Goal: Task Accomplishment & Management: Complete application form

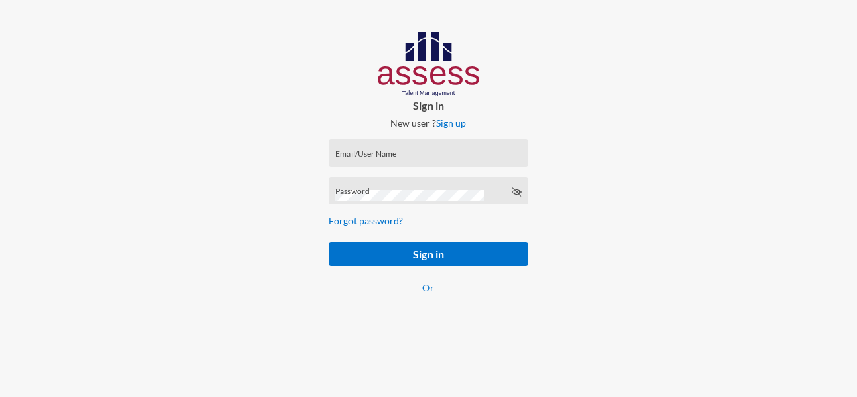
click at [415, 151] on div "Email/User Name" at bounding box center [429, 156] width 186 height 20
paste input "SPLSS1097519217"
type input "SPLSS1097519217"
click at [385, 190] on div "Password" at bounding box center [429, 194] width 186 height 20
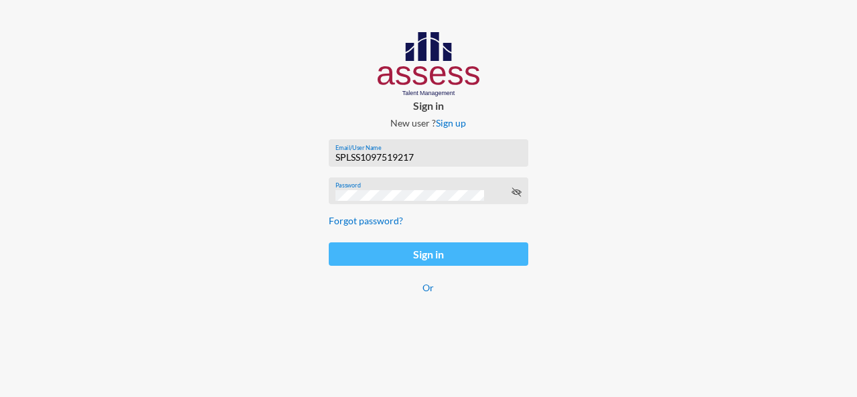
click at [393, 256] on button "Sign in" at bounding box center [429, 253] width 200 height 23
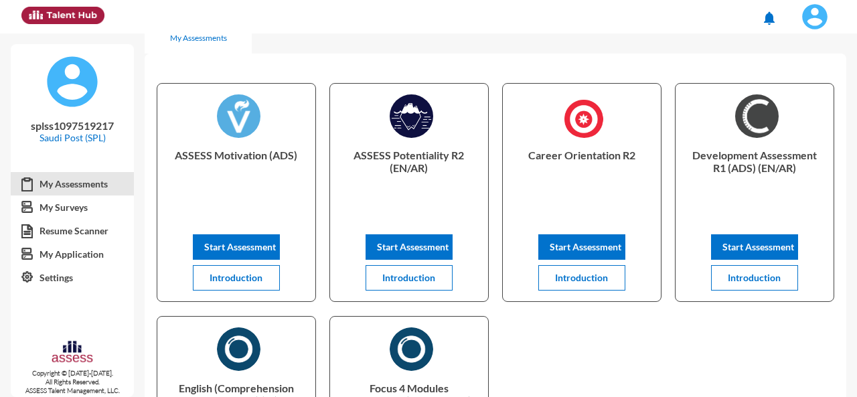
scroll to position [21, 0]
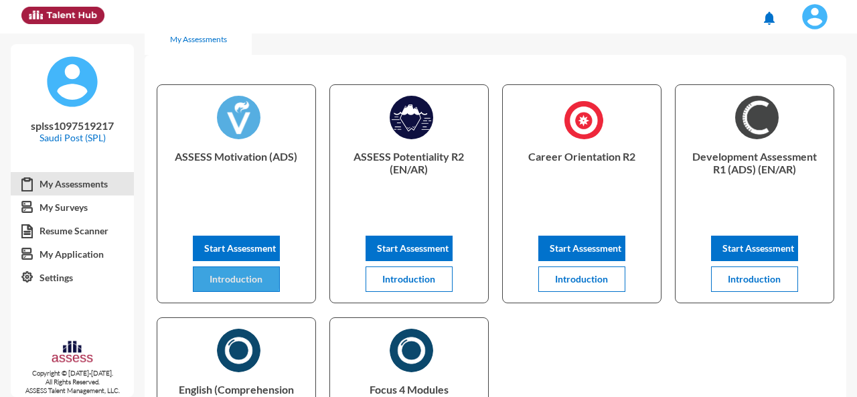
click at [232, 273] on button "Introduction" at bounding box center [236, 279] width 87 height 25
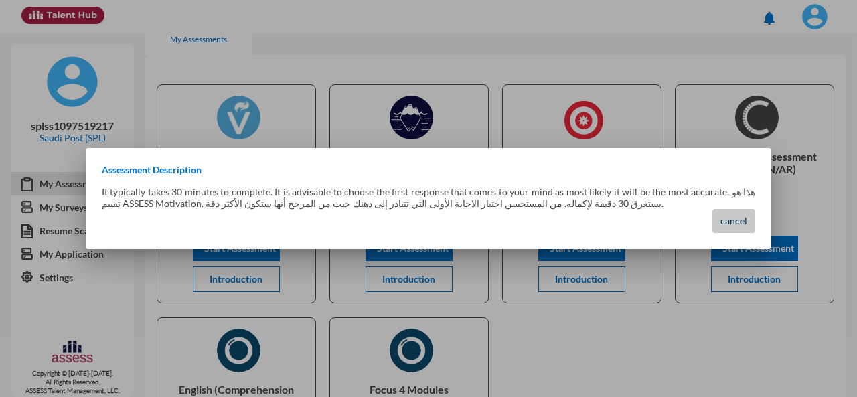
click at [733, 223] on span "cancel" at bounding box center [734, 220] width 27 height 11
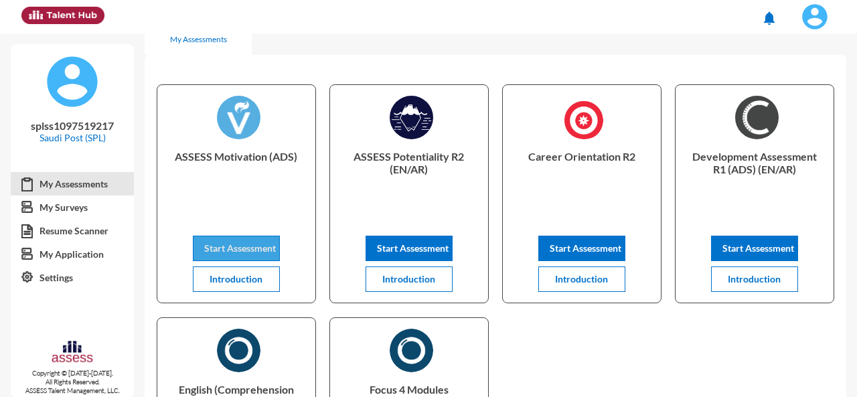
click at [259, 243] on span "Start Assessment" at bounding box center [240, 247] width 72 height 11
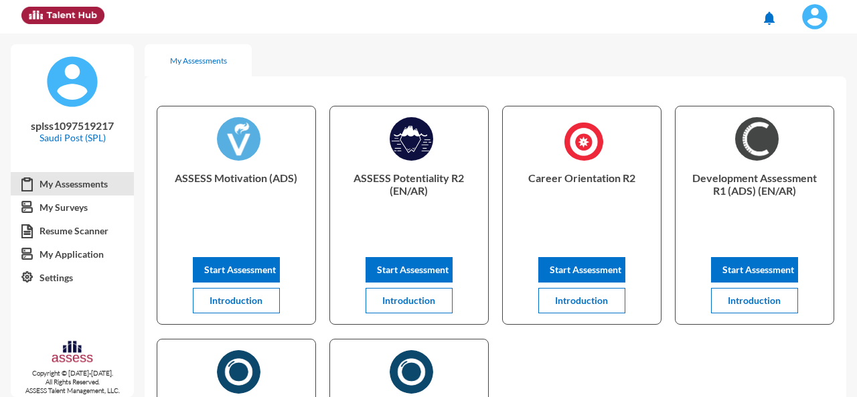
scroll to position [21, 0]
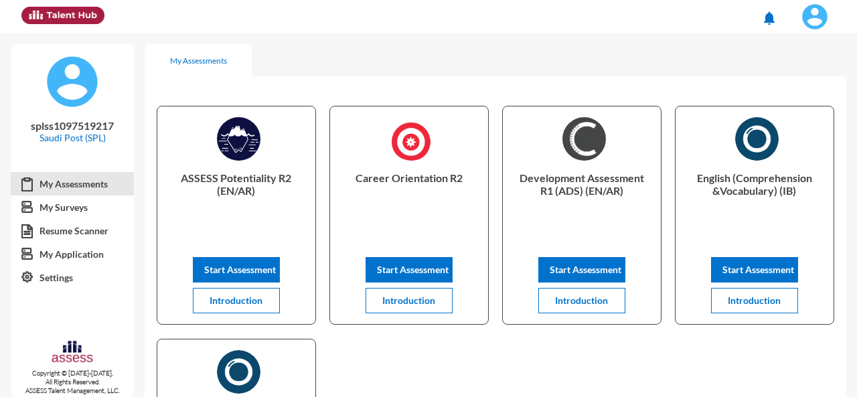
scroll to position [1, 0]
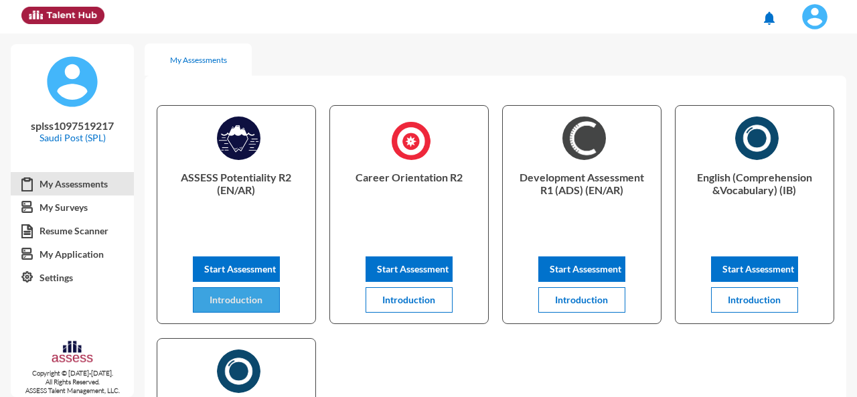
click at [261, 301] on span "Introduction" at bounding box center [236, 299] width 53 height 11
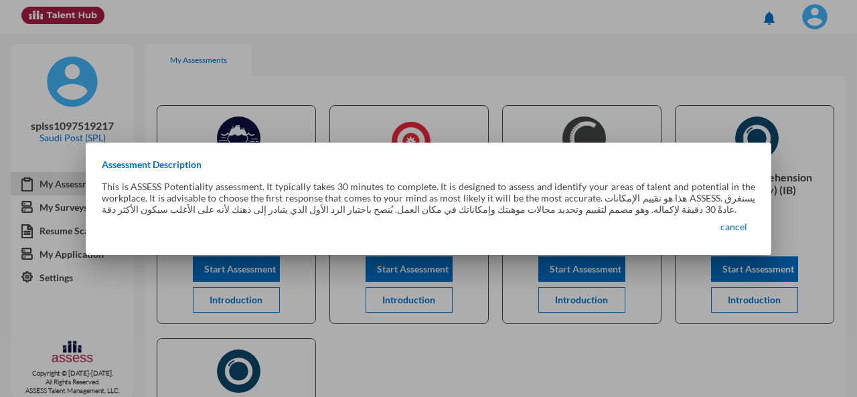
drag, startPoint x: 662, startPoint y: 199, endPoint x: 593, endPoint y: 202, distance: 69.1
click at [593, 202] on p "This is ASSESS Potentiality assessment. It typically takes 30 minutes to comple…" at bounding box center [429, 198] width 654 height 34
click at [498, 208] on p "This is ASSESS Potentiality assessment. It typically takes 30 minutes to comple…" at bounding box center [429, 198] width 654 height 34
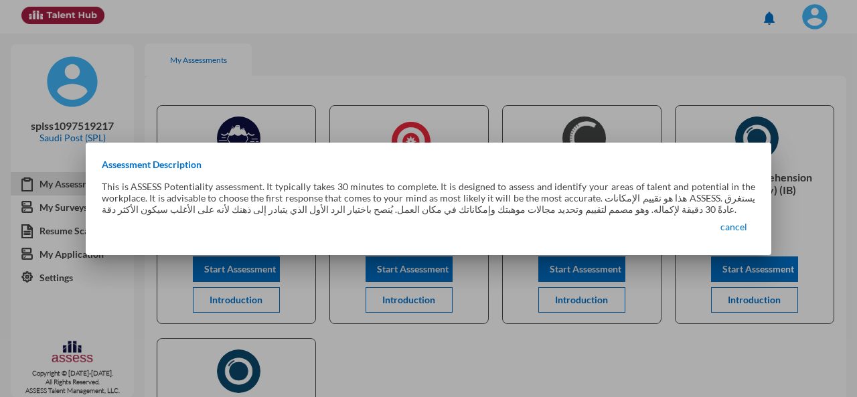
click at [498, 208] on p "This is ASSESS Potentiality assessment. It typically takes 30 minutes to comple…" at bounding box center [429, 198] width 654 height 34
click at [326, 60] on div at bounding box center [428, 198] width 857 height 397
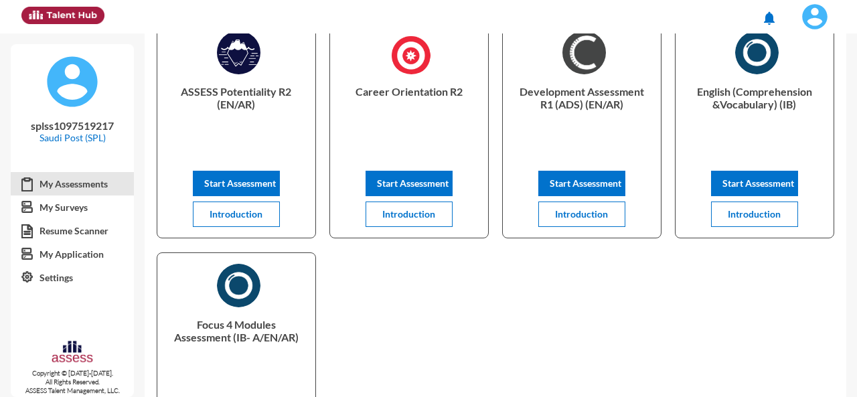
scroll to position [88, 0]
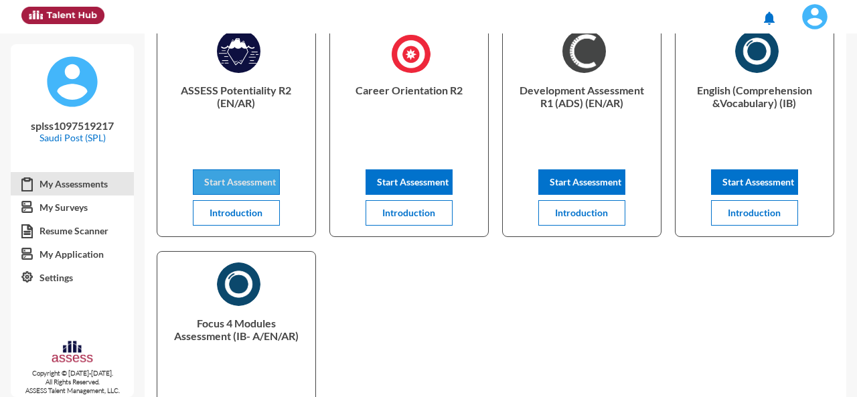
click at [244, 179] on span "Start Assessment" at bounding box center [240, 181] width 72 height 11
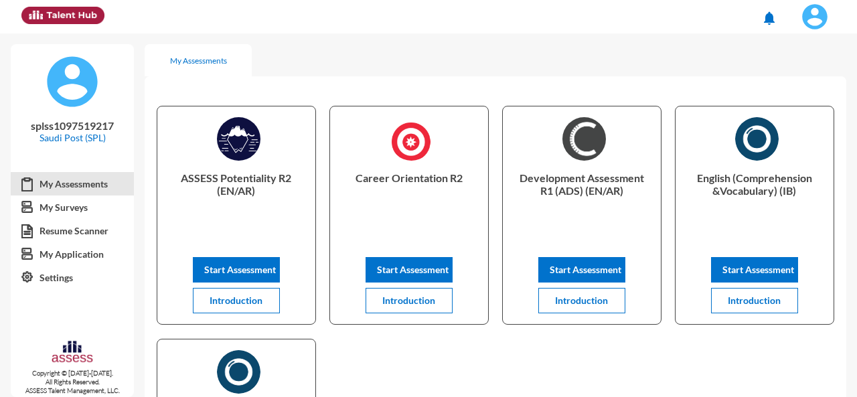
scroll to position [88, 0]
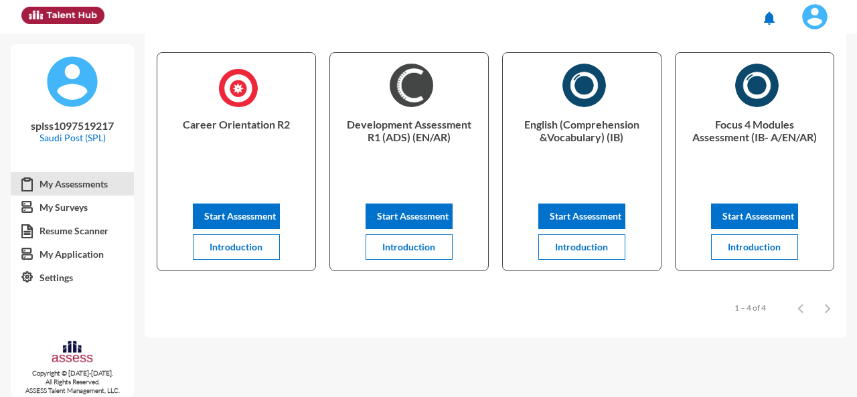
scroll to position [62, 0]
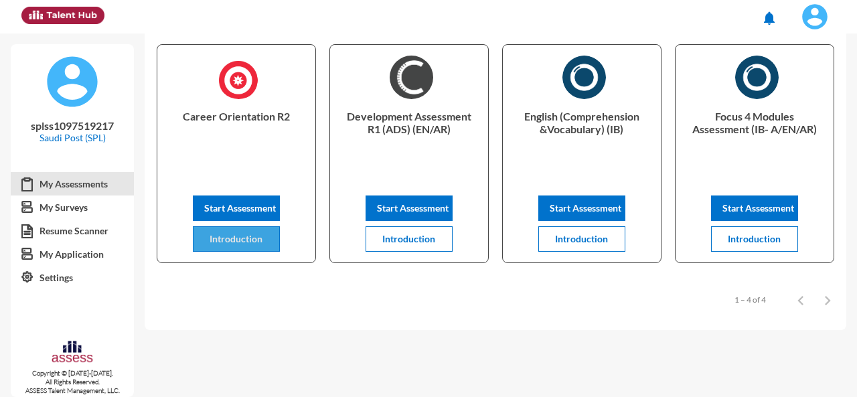
click at [237, 237] on span "Introduction" at bounding box center [236, 238] width 53 height 11
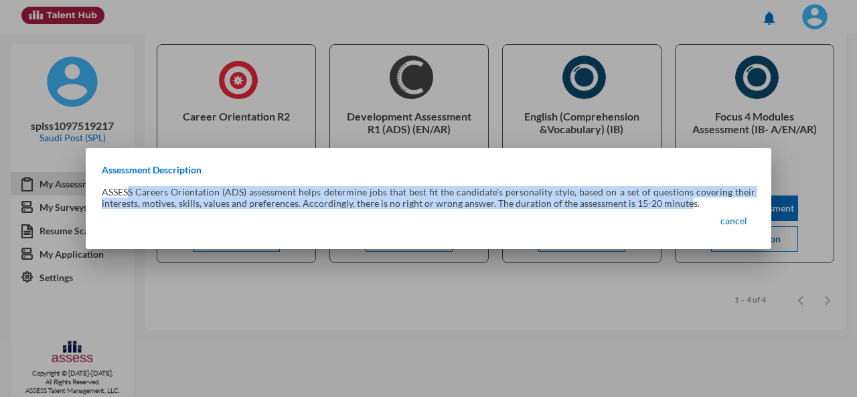
drag, startPoint x: 129, startPoint y: 188, endPoint x: 681, endPoint y: 207, distance: 552.3
click at [681, 207] on p "ASSESS Careers Orientation (ADS) assessment helps determine jobs that best fit …" at bounding box center [429, 197] width 654 height 23
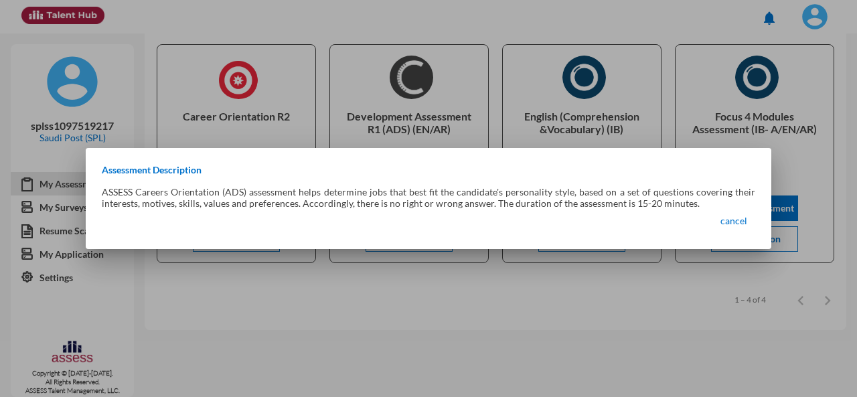
click at [488, 377] on div at bounding box center [428, 198] width 857 height 397
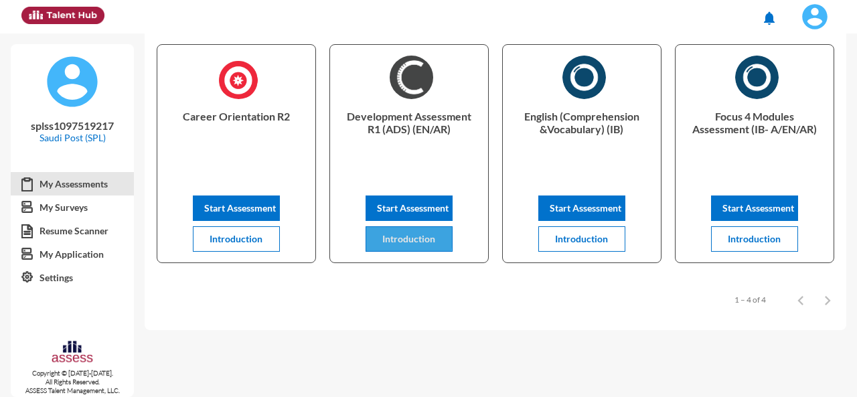
click at [391, 235] on span "Introduction" at bounding box center [408, 238] width 53 height 11
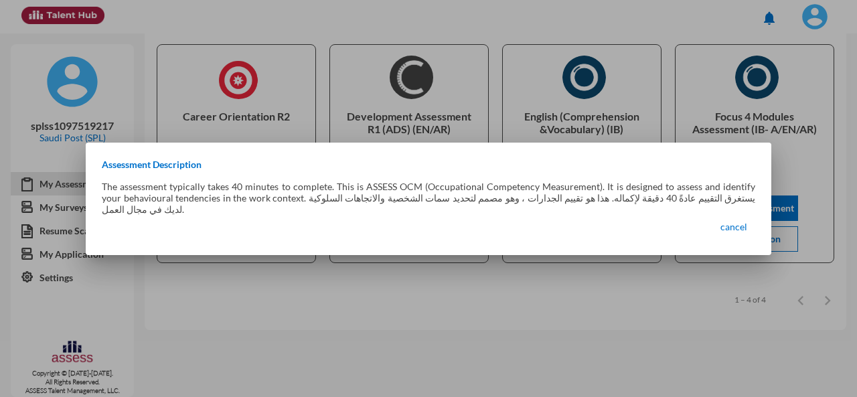
click at [524, 323] on div at bounding box center [428, 198] width 857 height 397
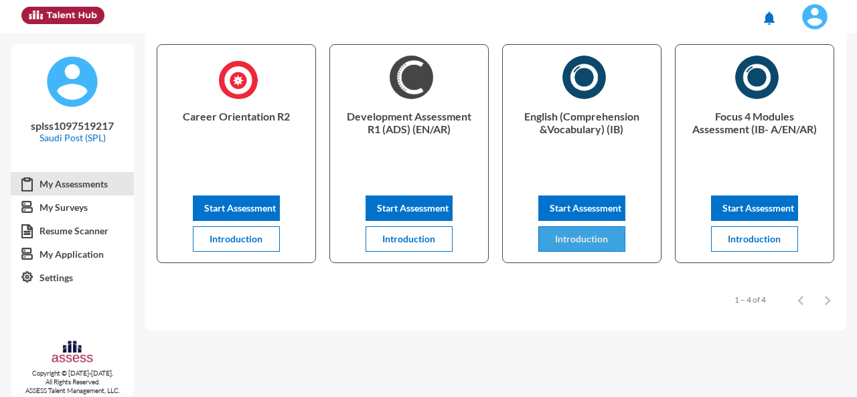
click at [566, 239] on span "Introduction" at bounding box center [581, 238] width 53 height 11
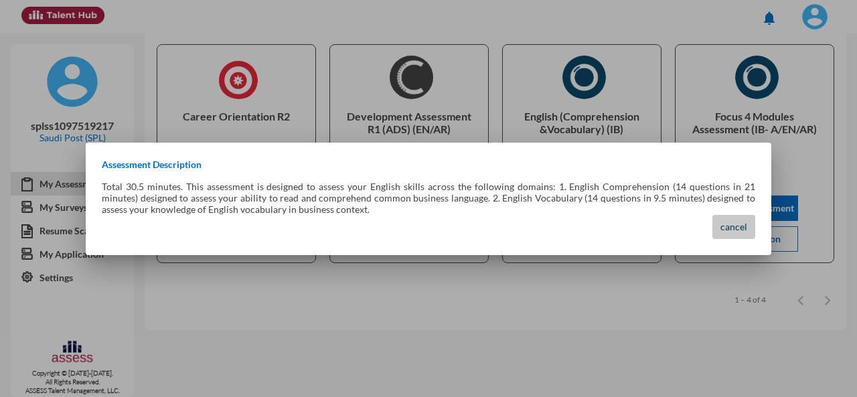
click at [733, 237] on button "cancel" at bounding box center [734, 227] width 43 height 24
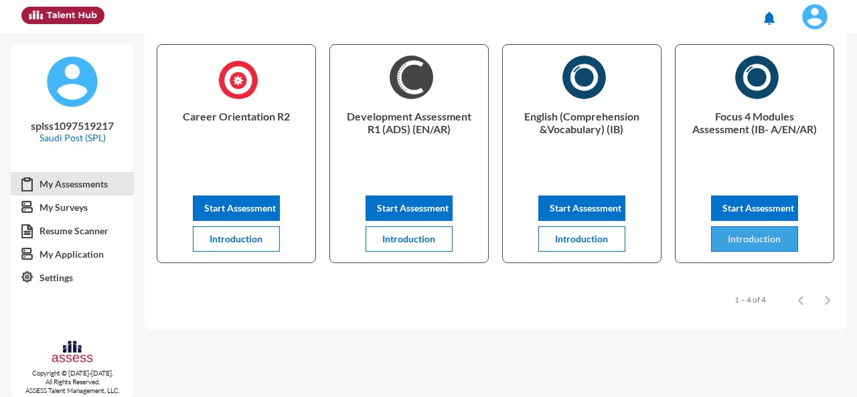
click at [738, 234] on span "Introduction" at bounding box center [754, 238] width 53 height 11
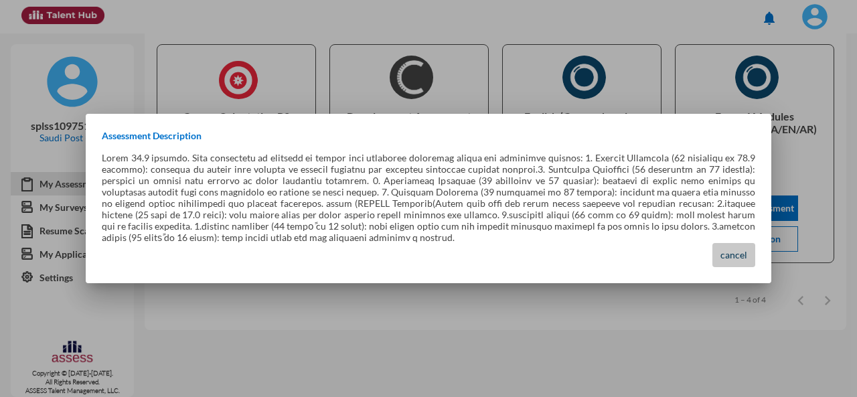
click at [724, 243] on button "cancel" at bounding box center [734, 255] width 43 height 24
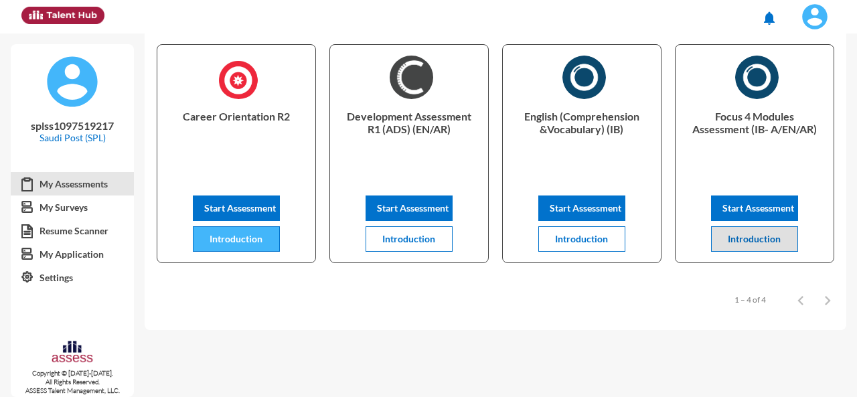
click at [238, 245] on button "Introduction" at bounding box center [236, 238] width 87 height 25
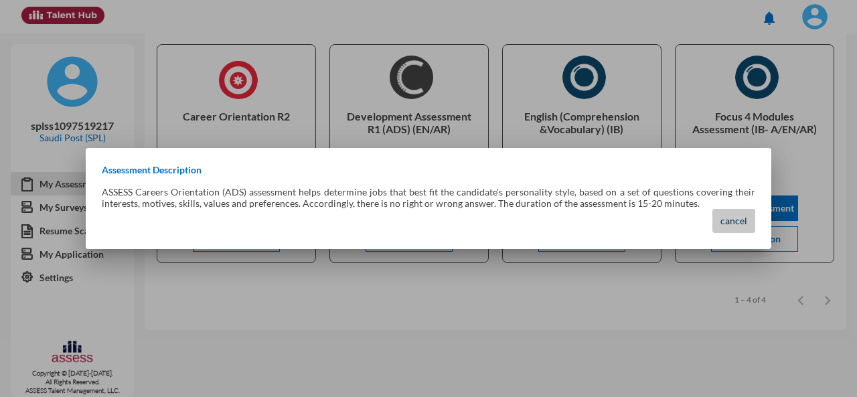
click at [729, 223] on span "cancel" at bounding box center [734, 220] width 27 height 11
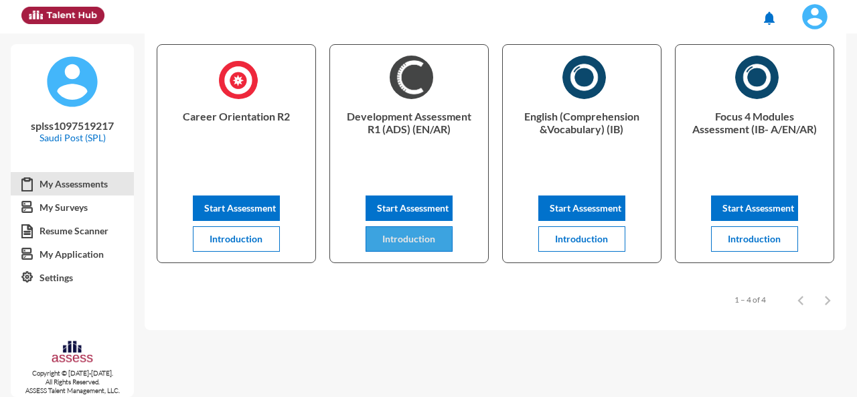
click at [403, 247] on button "Introduction" at bounding box center [409, 238] width 87 height 25
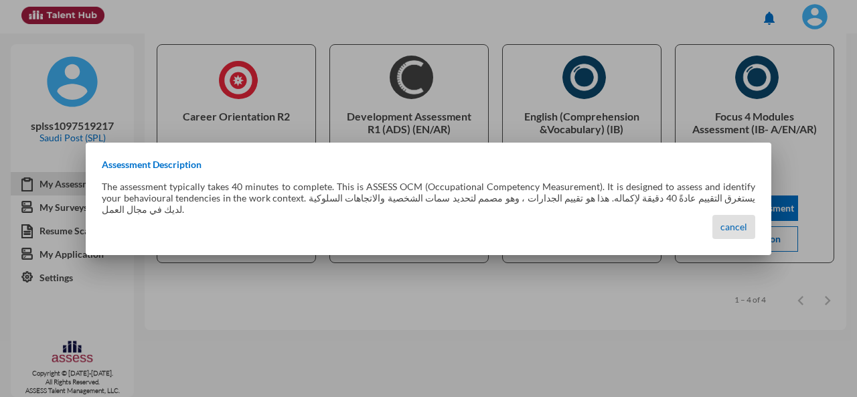
click at [571, 202] on p "The assessment typically takes 40 minutes to complete. This is ASSESS OCM (Occu…" at bounding box center [429, 198] width 654 height 34
click at [468, 307] on div at bounding box center [428, 198] width 857 height 397
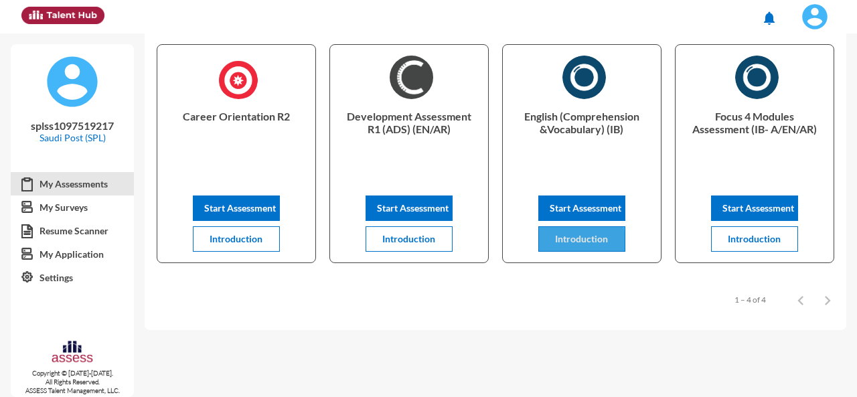
click at [557, 246] on button "Introduction" at bounding box center [582, 238] width 87 height 25
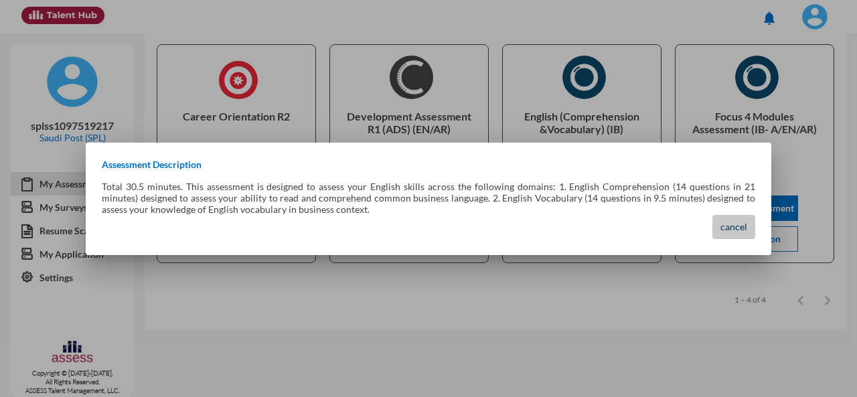
click at [737, 228] on span "cancel" at bounding box center [734, 226] width 27 height 11
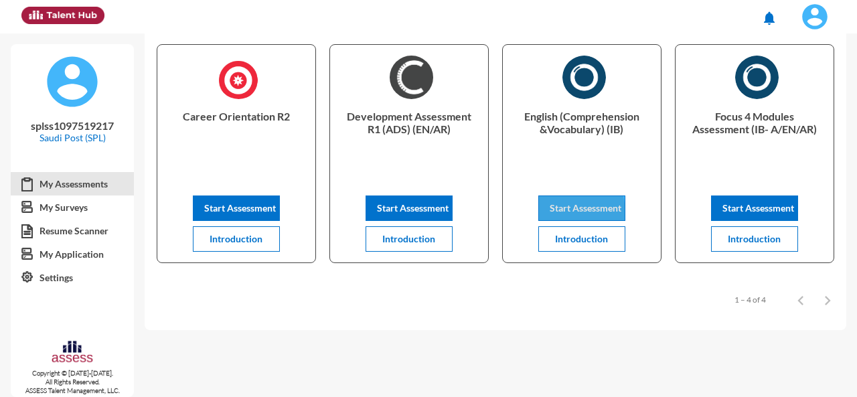
click at [559, 212] on span "Start Assessment" at bounding box center [586, 207] width 72 height 11
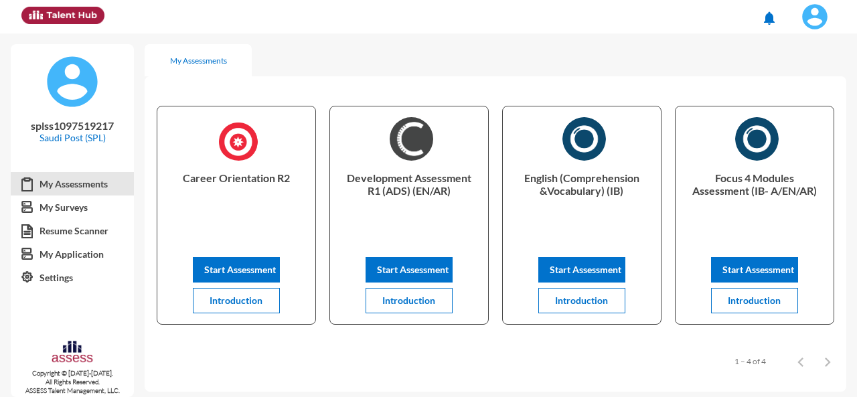
scroll to position [62, 0]
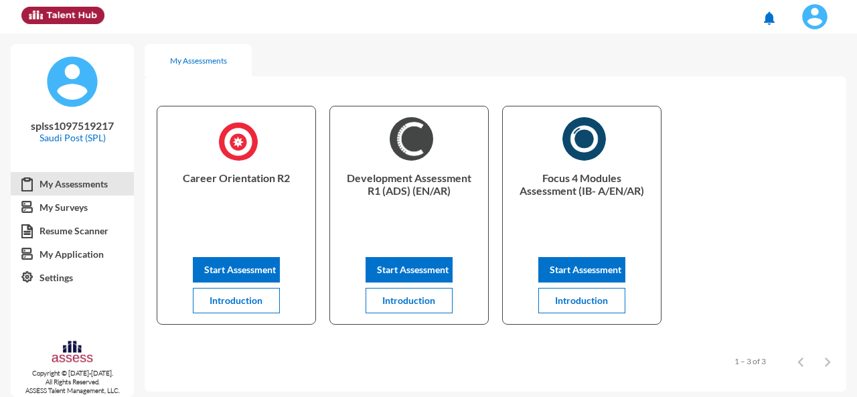
scroll to position [62, 0]
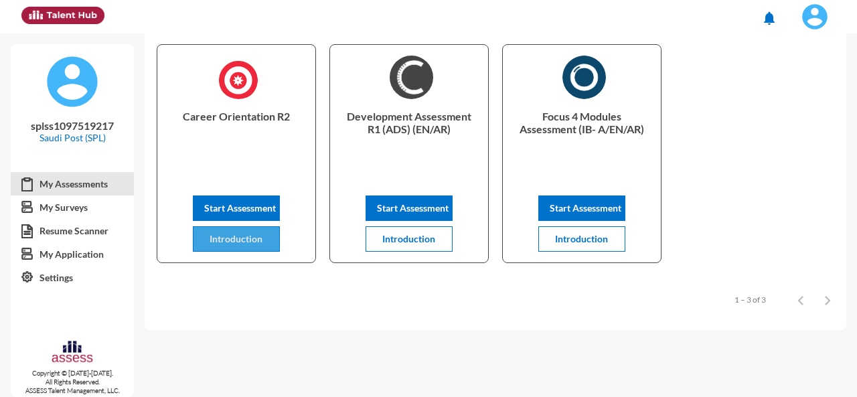
click at [251, 247] on button "Introduction" at bounding box center [236, 238] width 87 height 25
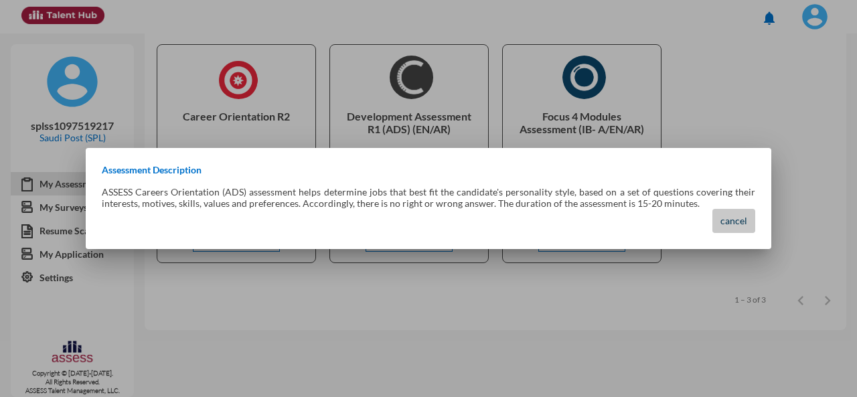
click at [731, 223] on span "cancel" at bounding box center [734, 220] width 27 height 11
